Goal: Task Accomplishment & Management: Complete application form

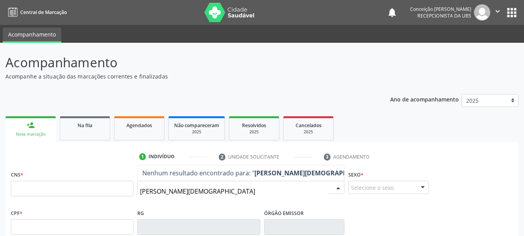
type input "[PERSON_NAME][DEMOGRAPHIC_DATA]"
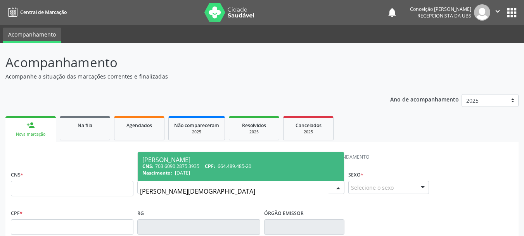
click at [207, 167] on div "CNS: 703 6090 2875 3935 CPF: 664.489.485-20" at bounding box center [240, 166] width 197 height 7
type input "703 6090 2875 3935"
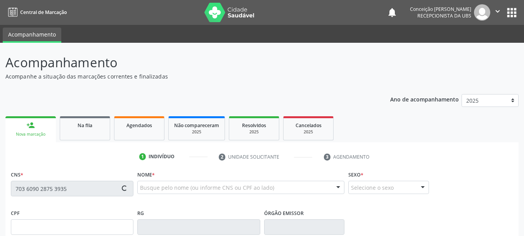
type input "664.489.485-20"
type input "[DATE]"
type input "Jenara Jesus de Araujo"
type input "[PHONE_NUMBER]"
type input "S/N"
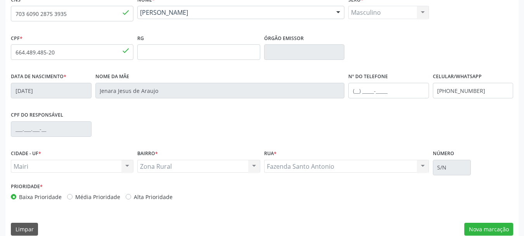
scroll to position [185, 0]
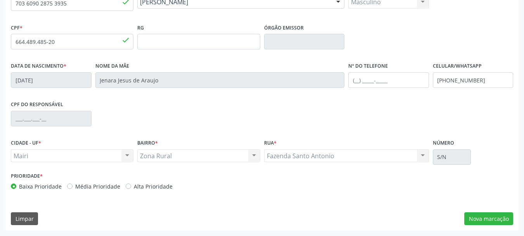
click at [134, 184] on label "Alta Prioridade" at bounding box center [153, 186] width 39 height 8
click at [126, 184] on input "Alta Prioridade" at bounding box center [128, 185] width 5 height 7
radio input "true"
click at [470, 219] on button "Nova marcação" at bounding box center [489, 218] width 49 height 13
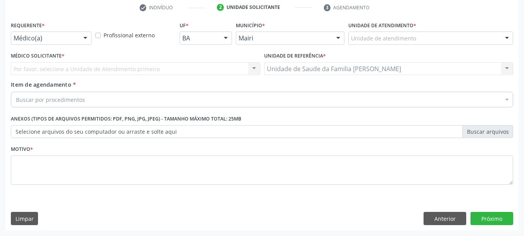
scroll to position [149, 0]
click at [471, 36] on div "Unidade de atendimento" at bounding box center [431, 37] width 165 height 13
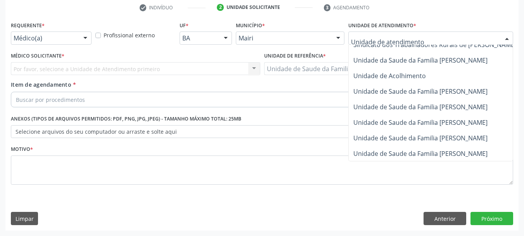
scroll to position [588, 0]
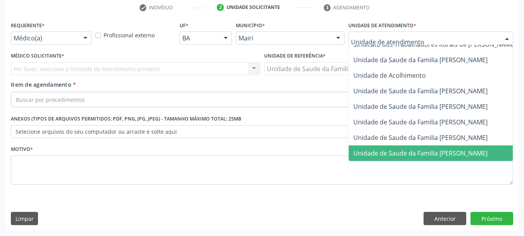
click at [418, 151] on span "Unidade de Saude da Familia [PERSON_NAME]" at bounding box center [421, 153] width 134 height 9
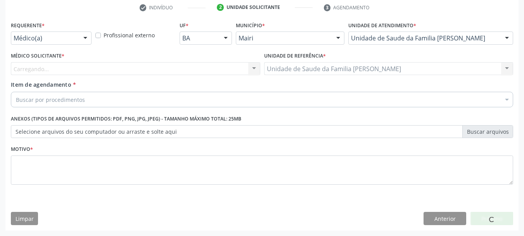
click at [262, 65] on div "Unidade de referência * Unidade de Saude da Familia [PERSON_NAME] Unidade de Sa…" at bounding box center [388, 65] width 253 height 30
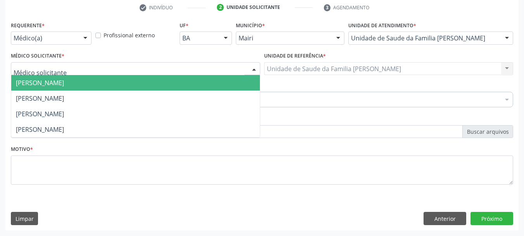
click at [250, 68] on div at bounding box center [254, 68] width 12 height 13
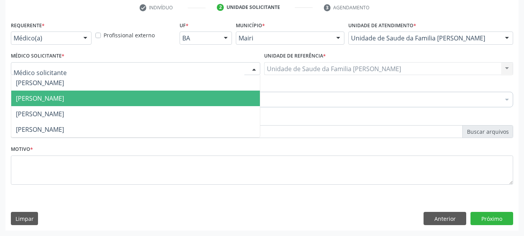
click at [206, 92] on span "[PERSON_NAME]" at bounding box center [135, 98] width 249 height 16
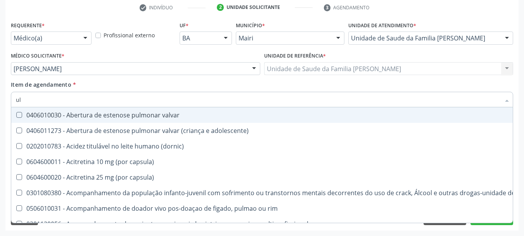
type input "u"
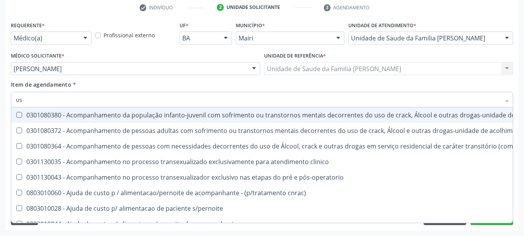
type input "usg"
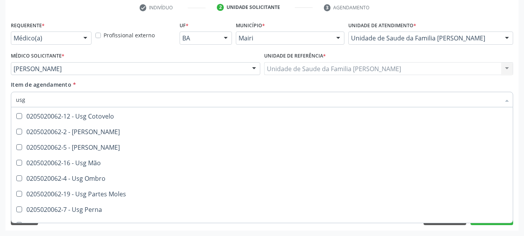
scroll to position [78, 0]
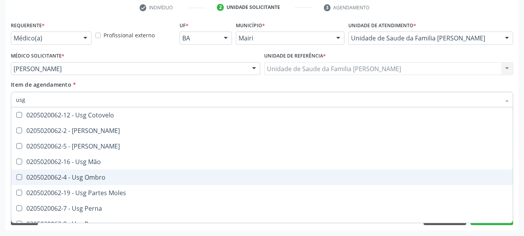
click at [93, 174] on div "0205020062-4 - Usg Ombro" at bounding box center [262, 177] width 493 height 6
checkbox Ombro "true"
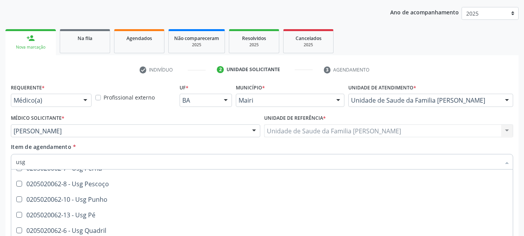
scroll to position [149, 0]
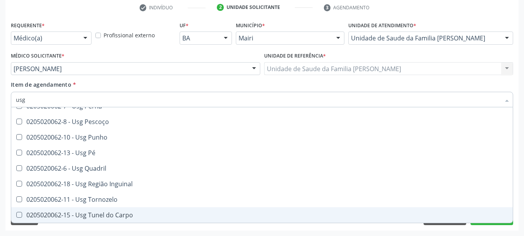
click at [519, 168] on div "Acompanhamento Acompanhe a situação das marcações correntes e finalizadas Relat…" at bounding box center [262, 65] width 524 height 342
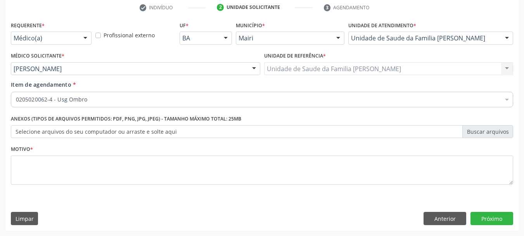
scroll to position [0, 0]
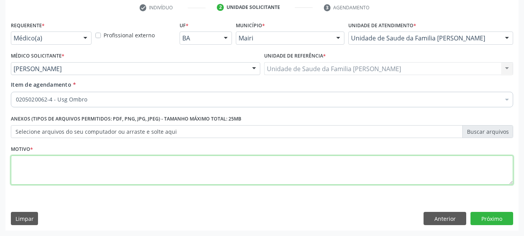
click at [100, 165] on textarea at bounding box center [262, 170] width 503 height 30
click at [38, 162] on textarea "dor no onbro direito" at bounding box center [262, 170] width 503 height 30
type textarea "dor no ombro direito"
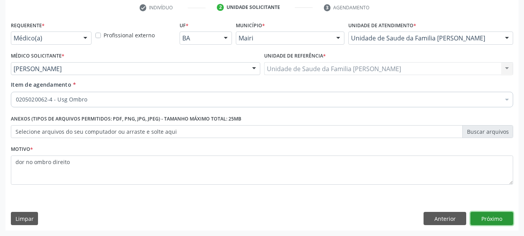
click at [493, 217] on button "Próximo" at bounding box center [492, 218] width 43 height 13
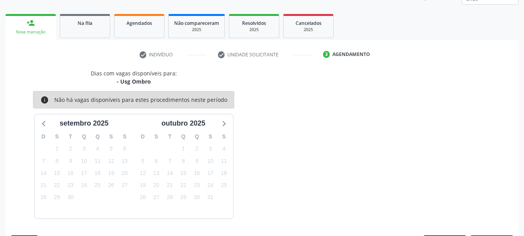
scroll to position [125, 0]
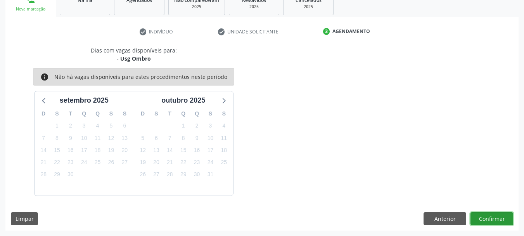
click at [485, 224] on button "Confirmar" at bounding box center [492, 218] width 43 height 13
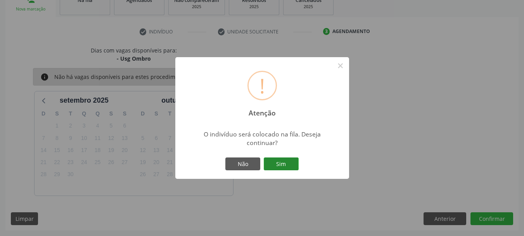
click at [280, 162] on button "Sim" at bounding box center [281, 163] width 35 height 13
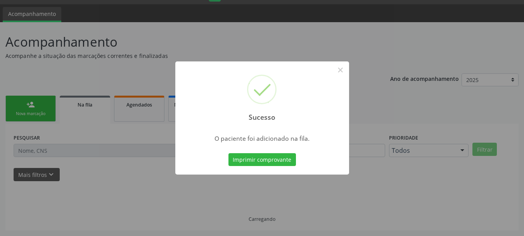
scroll to position [21, 0]
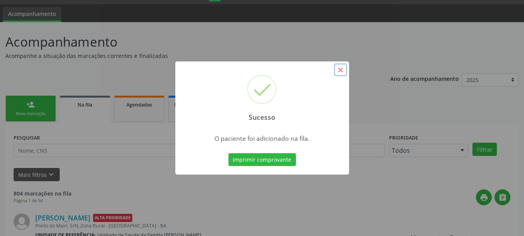
click at [340, 68] on button "×" at bounding box center [340, 69] width 13 height 13
